Goal: Book appointment/travel/reservation

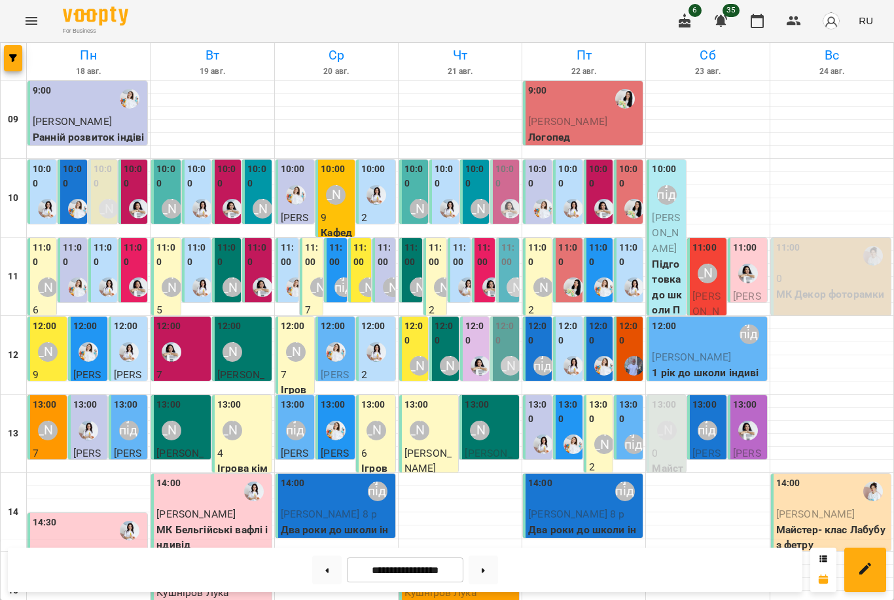
click at [542, 351] on div "[PERSON_NAME] підготовка до школи" at bounding box center [543, 366] width 30 height 30
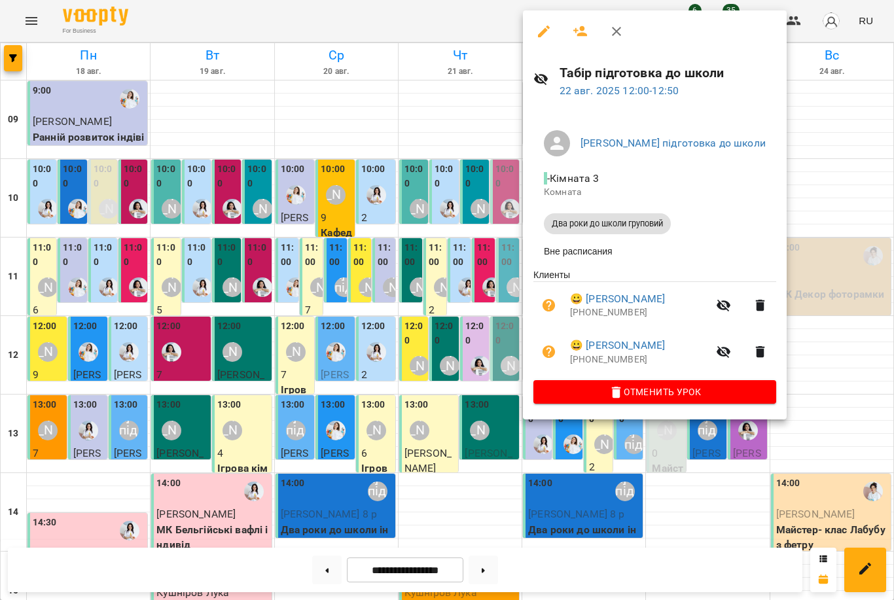
click at [486, 440] on div at bounding box center [447, 300] width 894 height 600
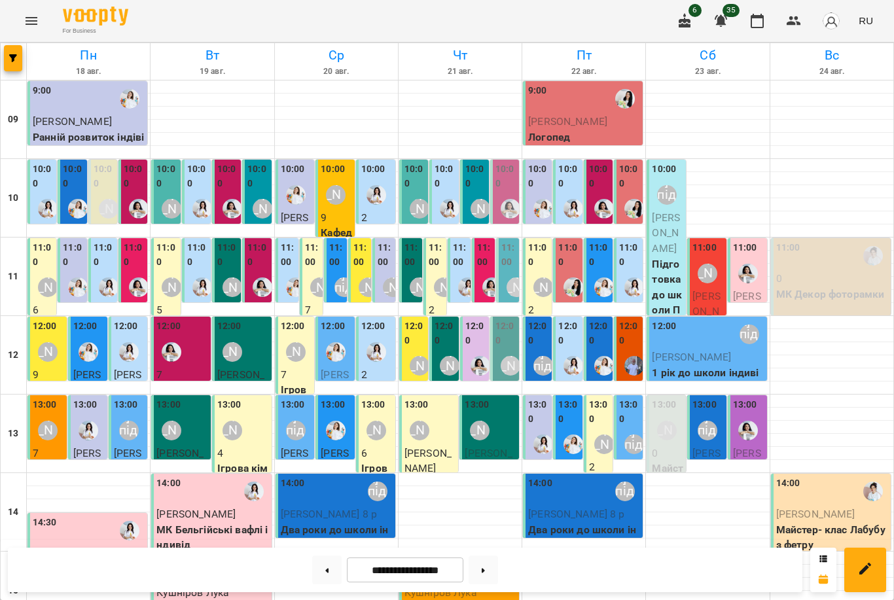
click at [569, 423] on label "13:00" at bounding box center [568, 412] width 21 height 28
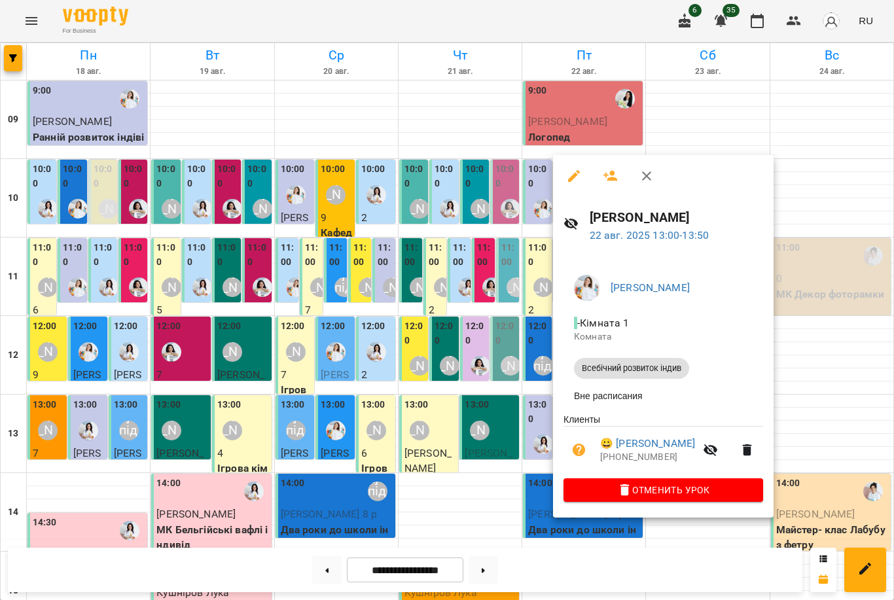
click at [503, 434] on div at bounding box center [447, 300] width 894 height 600
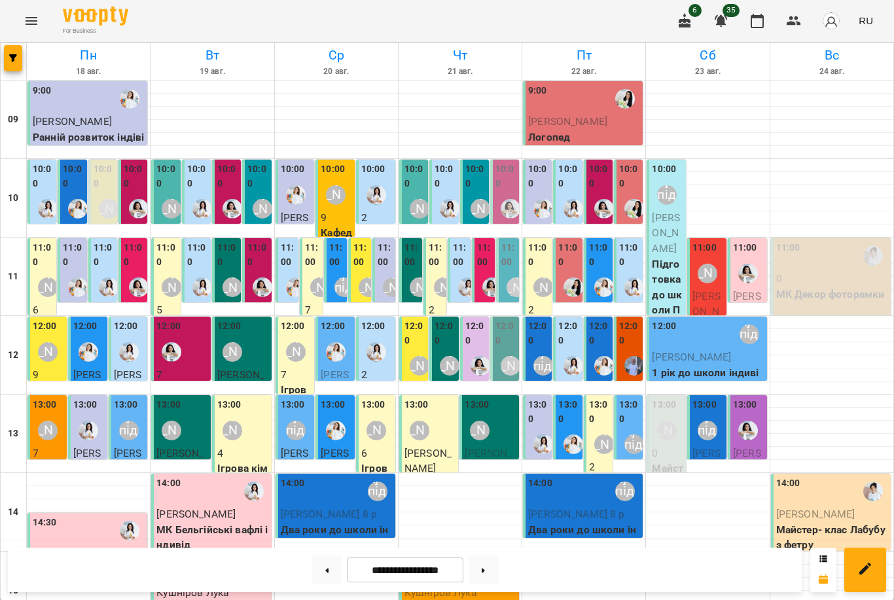
click at [537, 359] on div "[PERSON_NAME] підготовка до школи" at bounding box center [543, 366] width 20 height 20
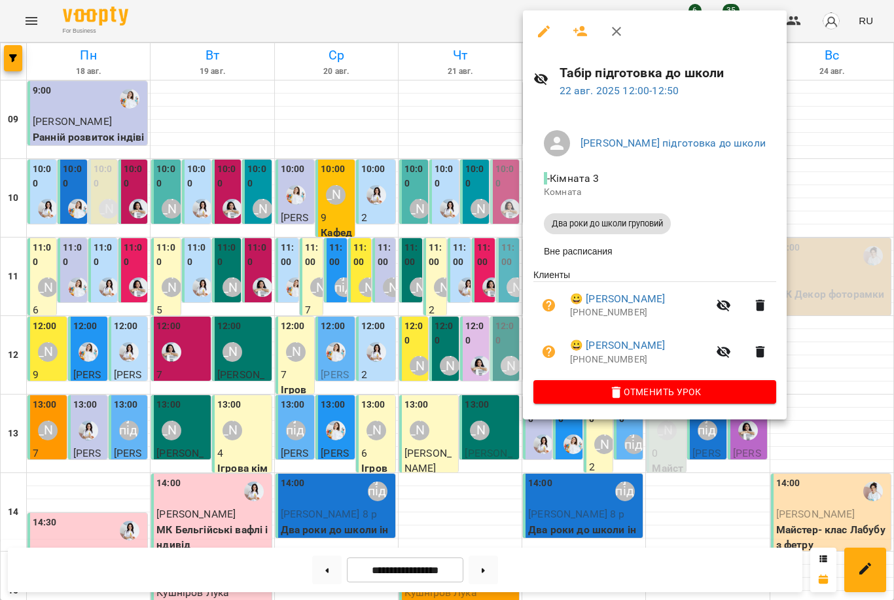
click at [471, 429] on div at bounding box center [447, 300] width 894 height 600
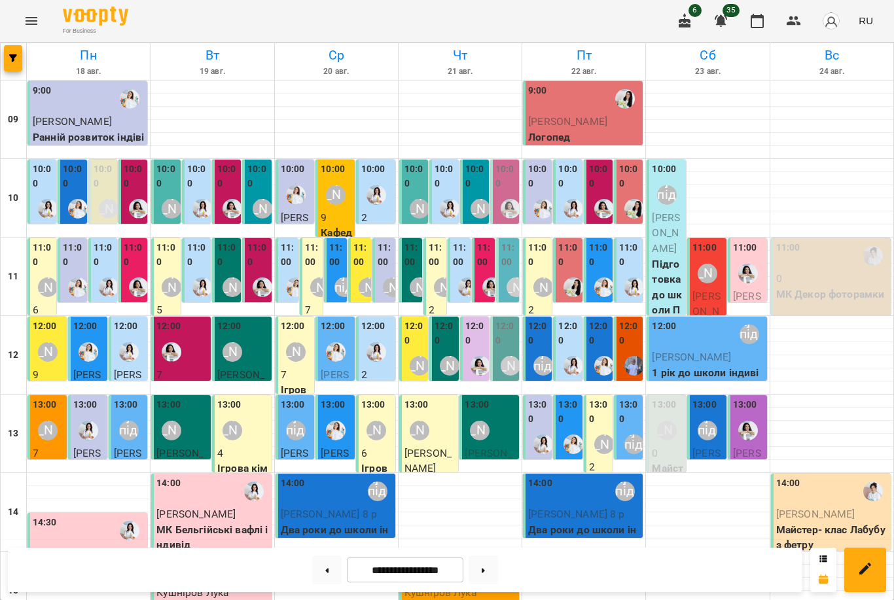
click at [96, 342] on img "Юлія Масющенко" at bounding box center [89, 352] width 20 height 20
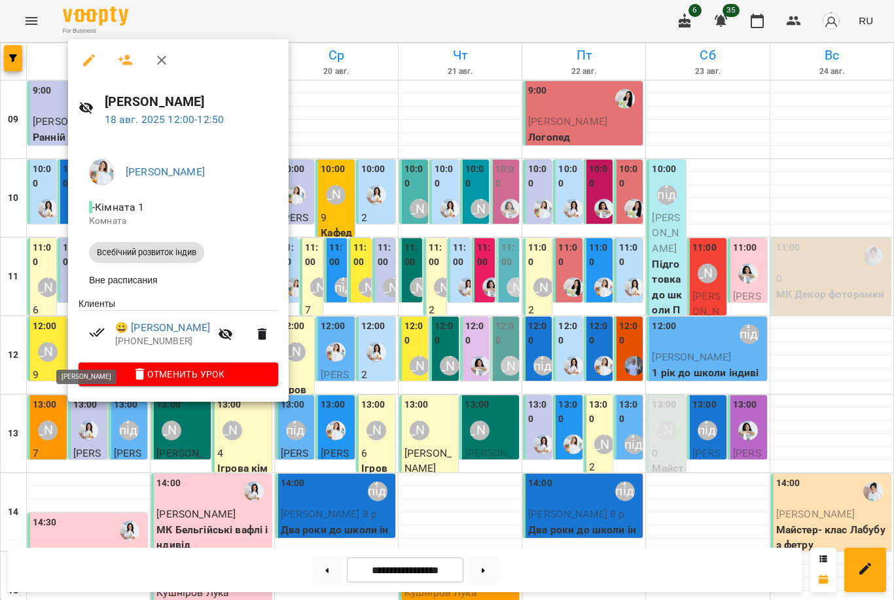
click at [398, 347] on div at bounding box center [447, 300] width 894 height 600
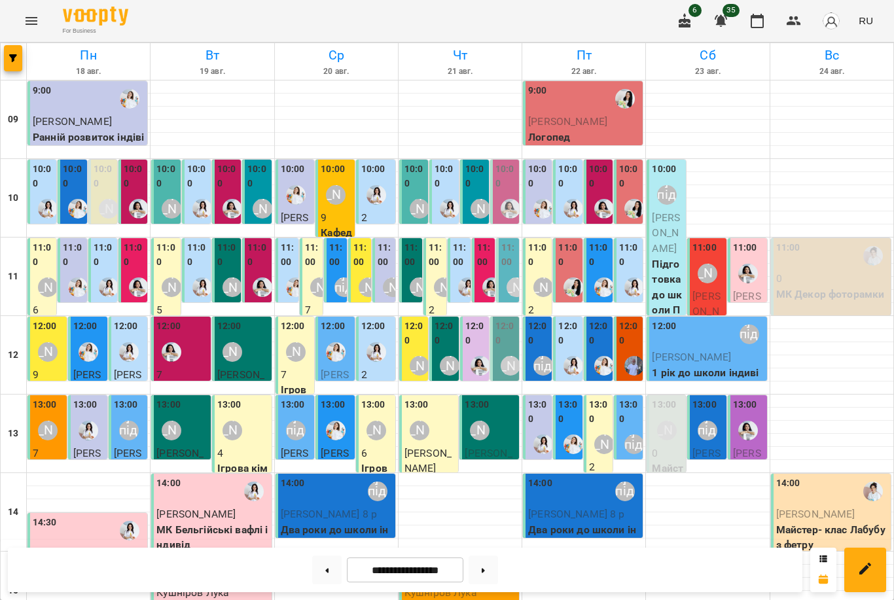
click at [329, 353] on img "Юлія Масющенко" at bounding box center [336, 352] width 20 height 20
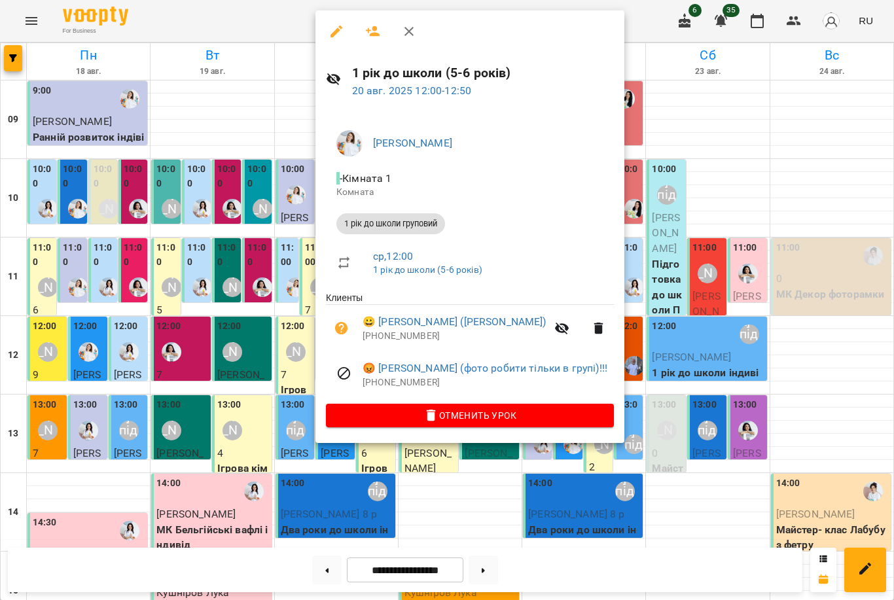
click at [676, 282] on div at bounding box center [447, 300] width 894 height 600
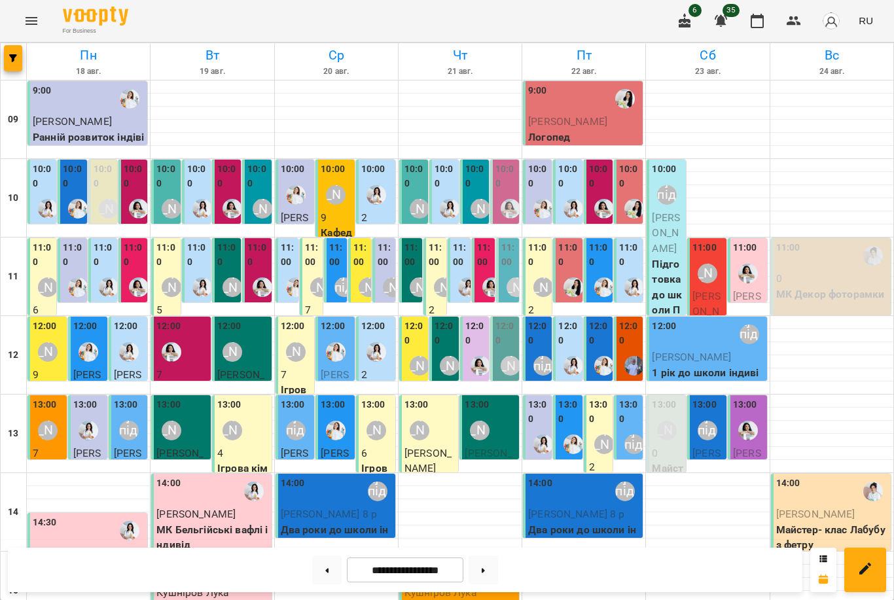
click at [82, 179] on div "10:00 [PERSON_NAME] ([PERSON_NAME]) Два роки до школи індивідуальне" at bounding box center [72, 348] width 29 height 376
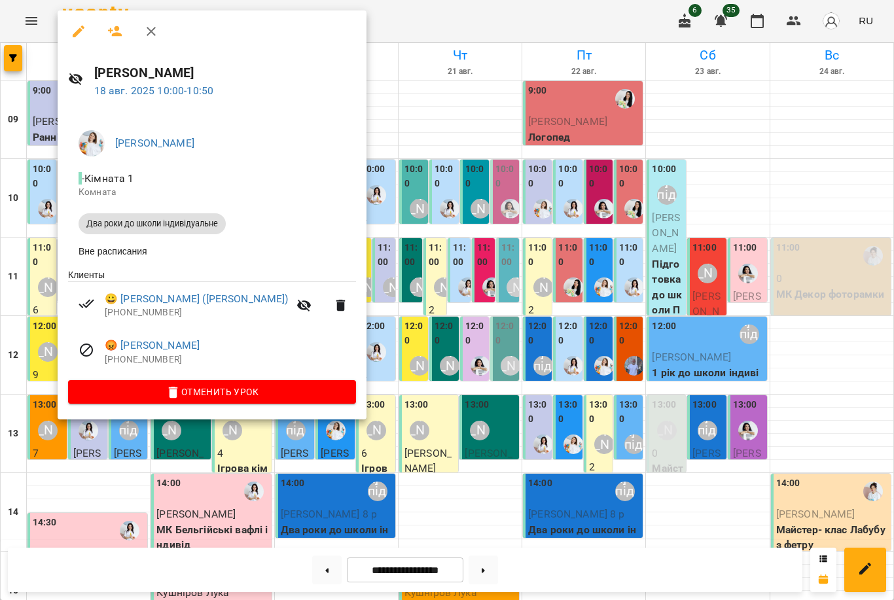
click at [370, 291] on div at bounding box center [447, 300] width 894 height 600
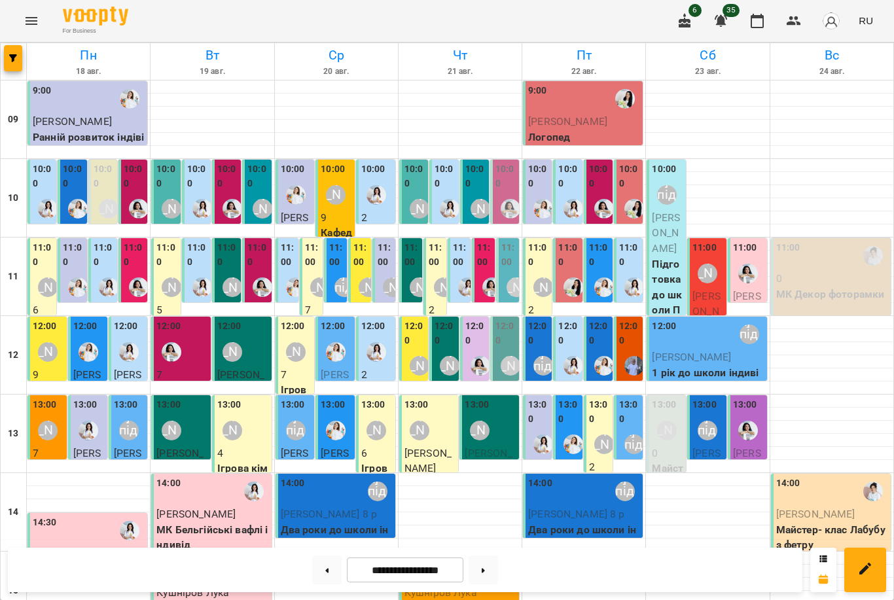
click at [542, 185] on label "10:00" at bounding box center [538, 176] width 21 height 28
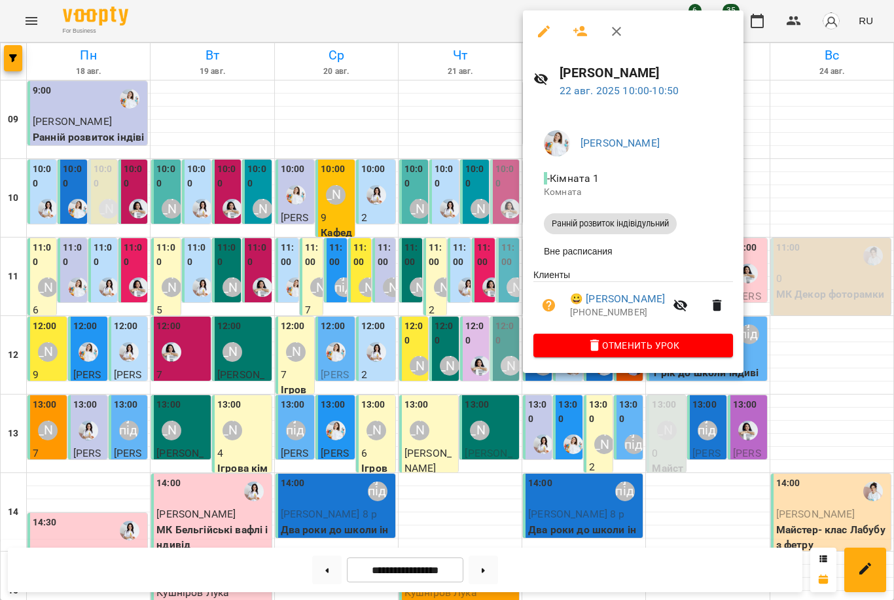
click at [462, 224] on div at bounding box center [447, 300] width 894 height 600
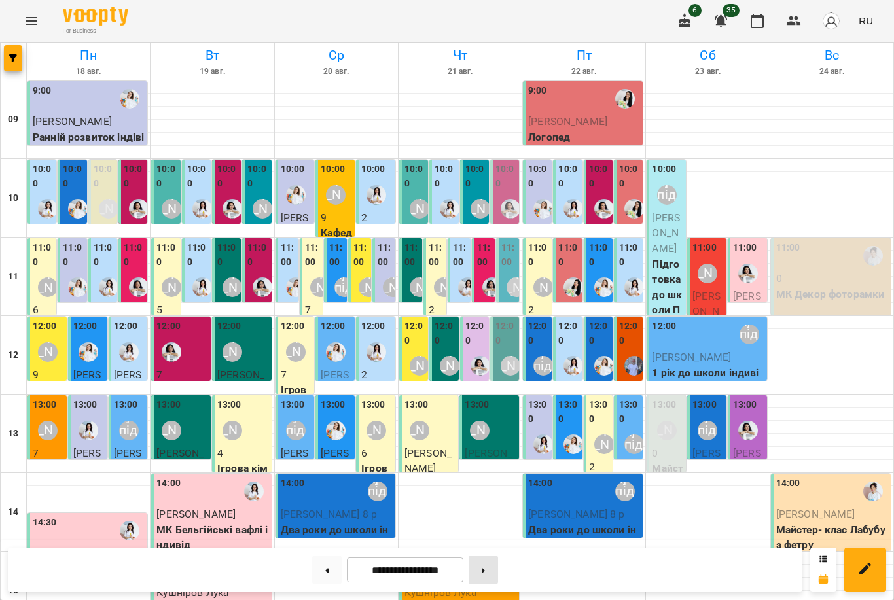
click at [489, 573] on button at bounding box center [482, 570] width 29 height 29
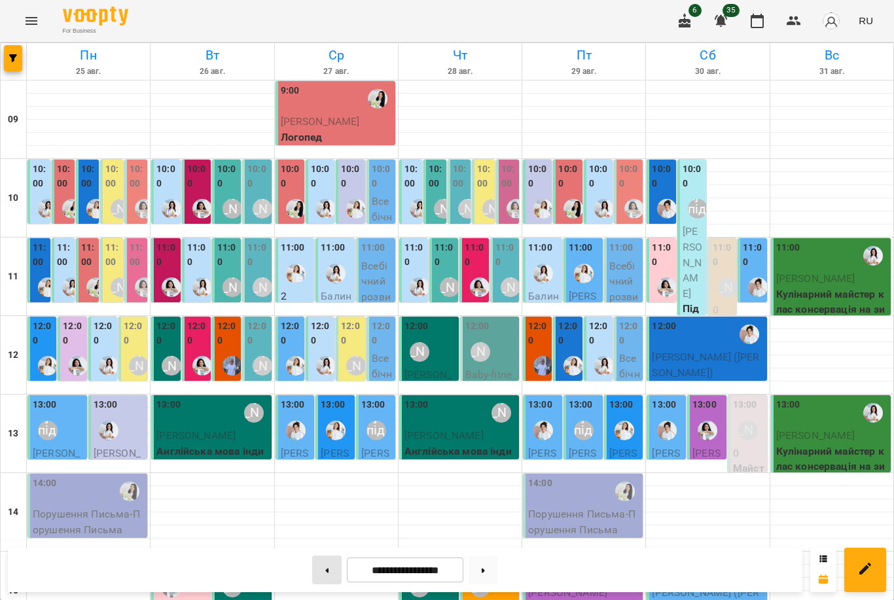
click at [325, 573] on button at bounding box center [326, 570] width 29 height 29
type input "**********"
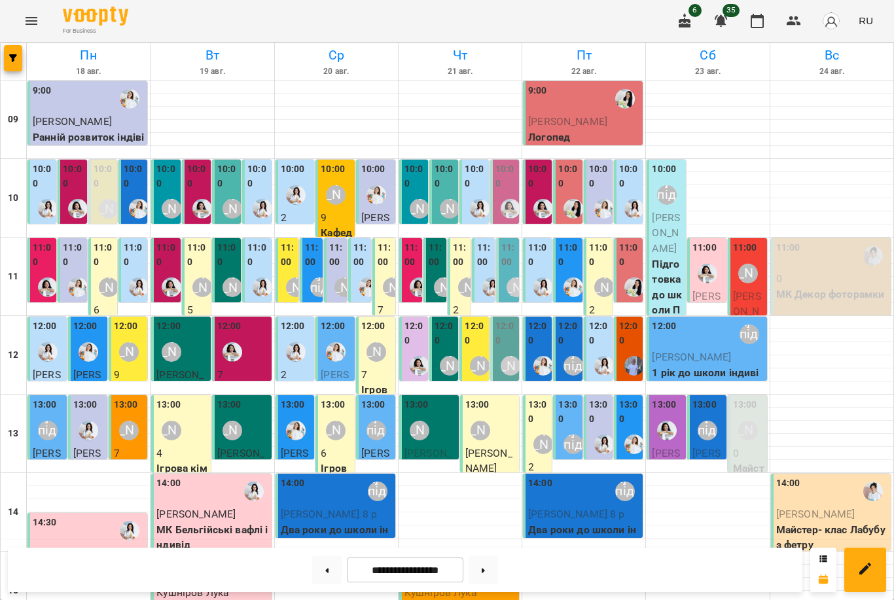
click at [604, 183] on label "10:00" at bounding box center [599, 176] width 21 height 28
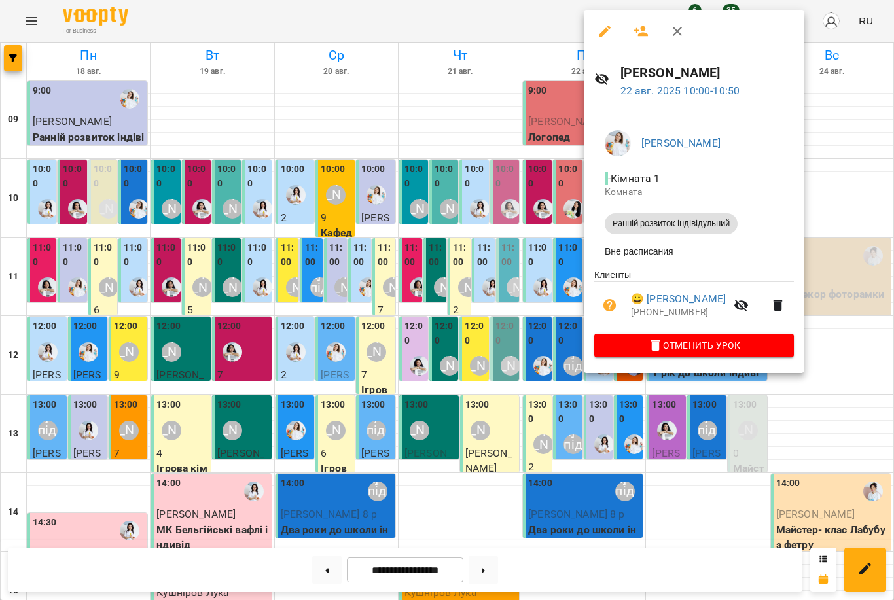
click at [565, 292] on div at bounding box center [447, 300] width 894 height 600
